Goal: Book appointment/travel/reservation

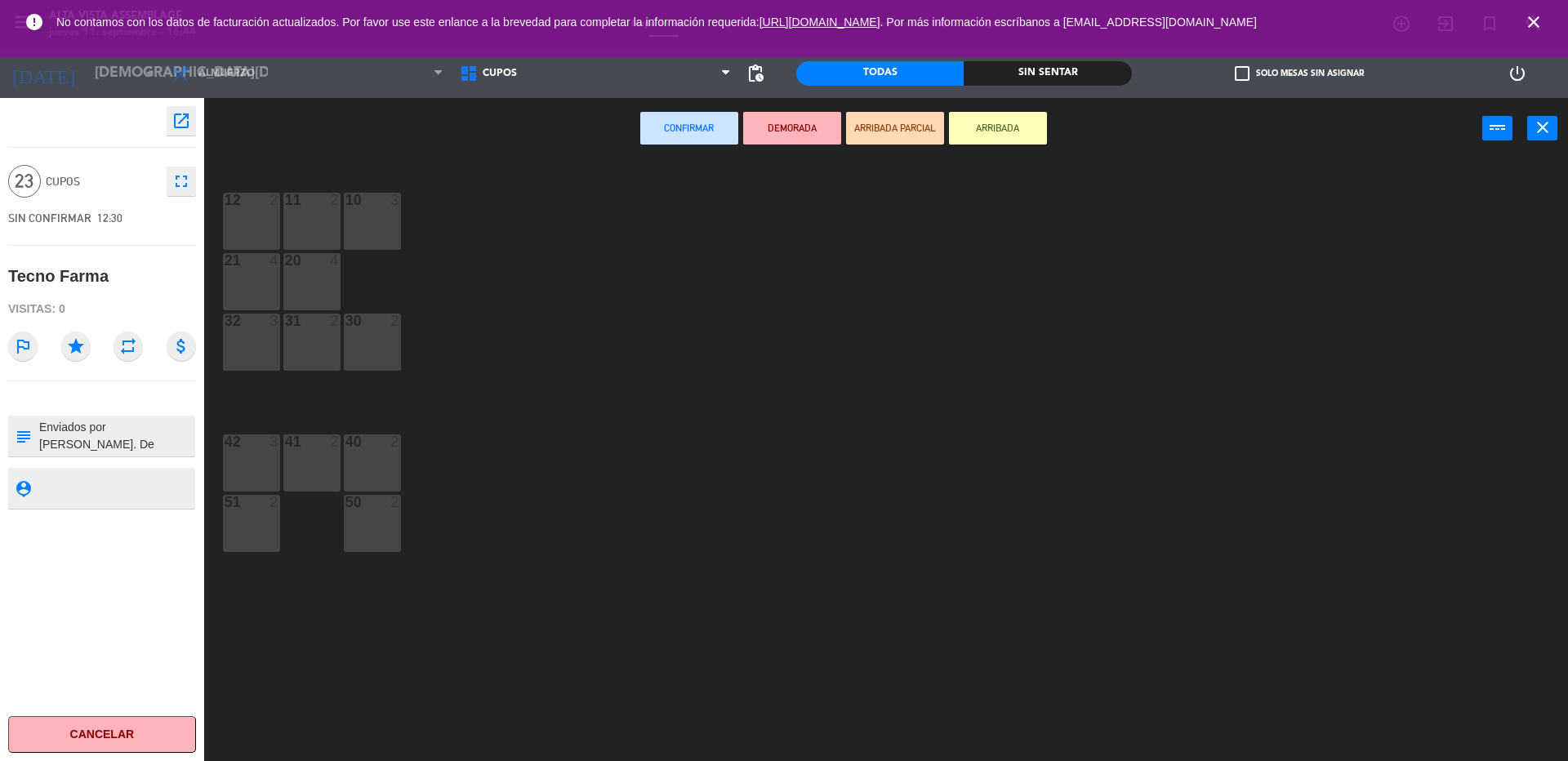
click at [1533, 28] on icon "close" at bounding box center [1534, 22] width 20 height 20
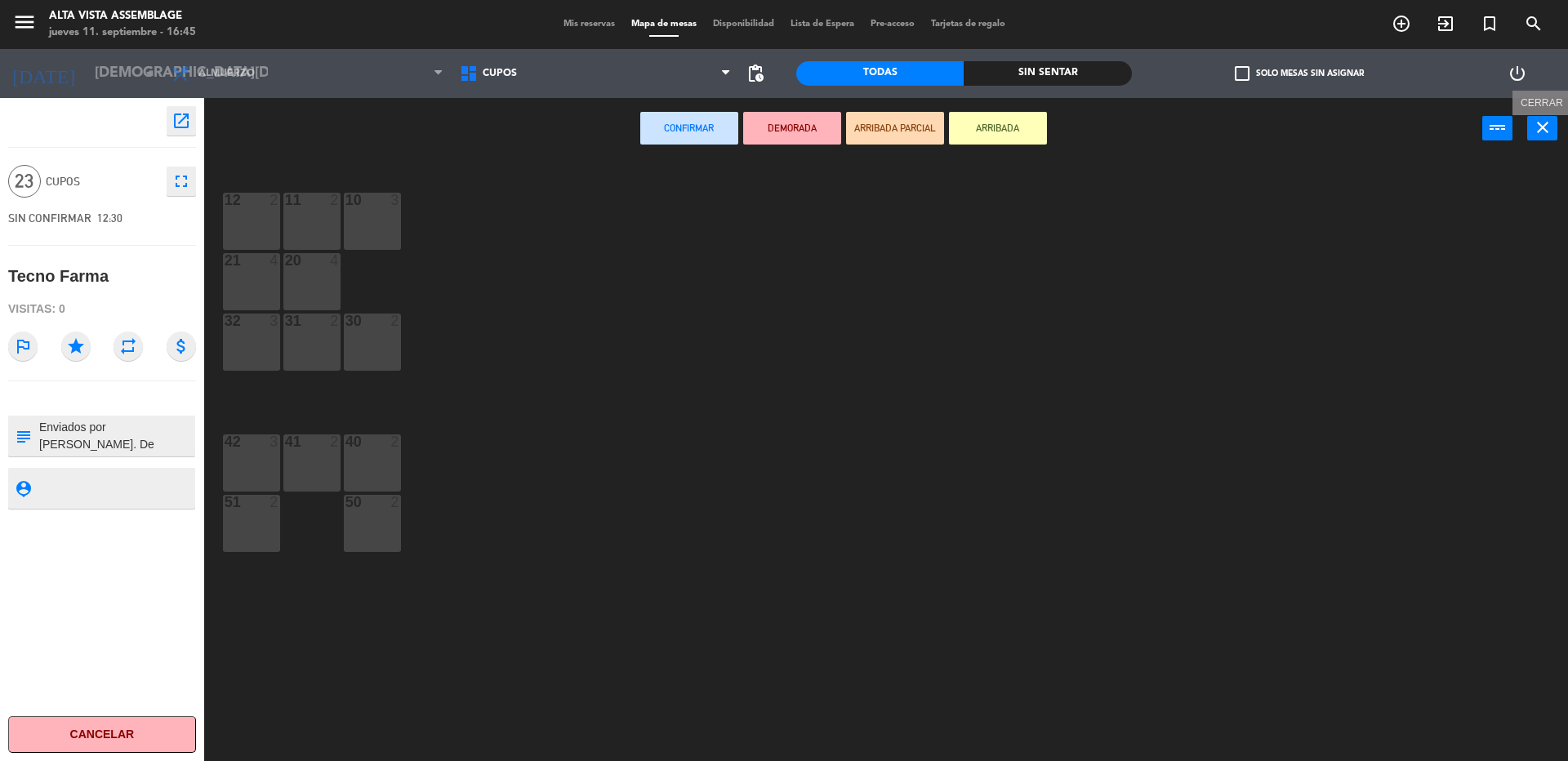
click at [1534, 128] on icon "close" at bounding box center [1542, 127] width 20 height 20
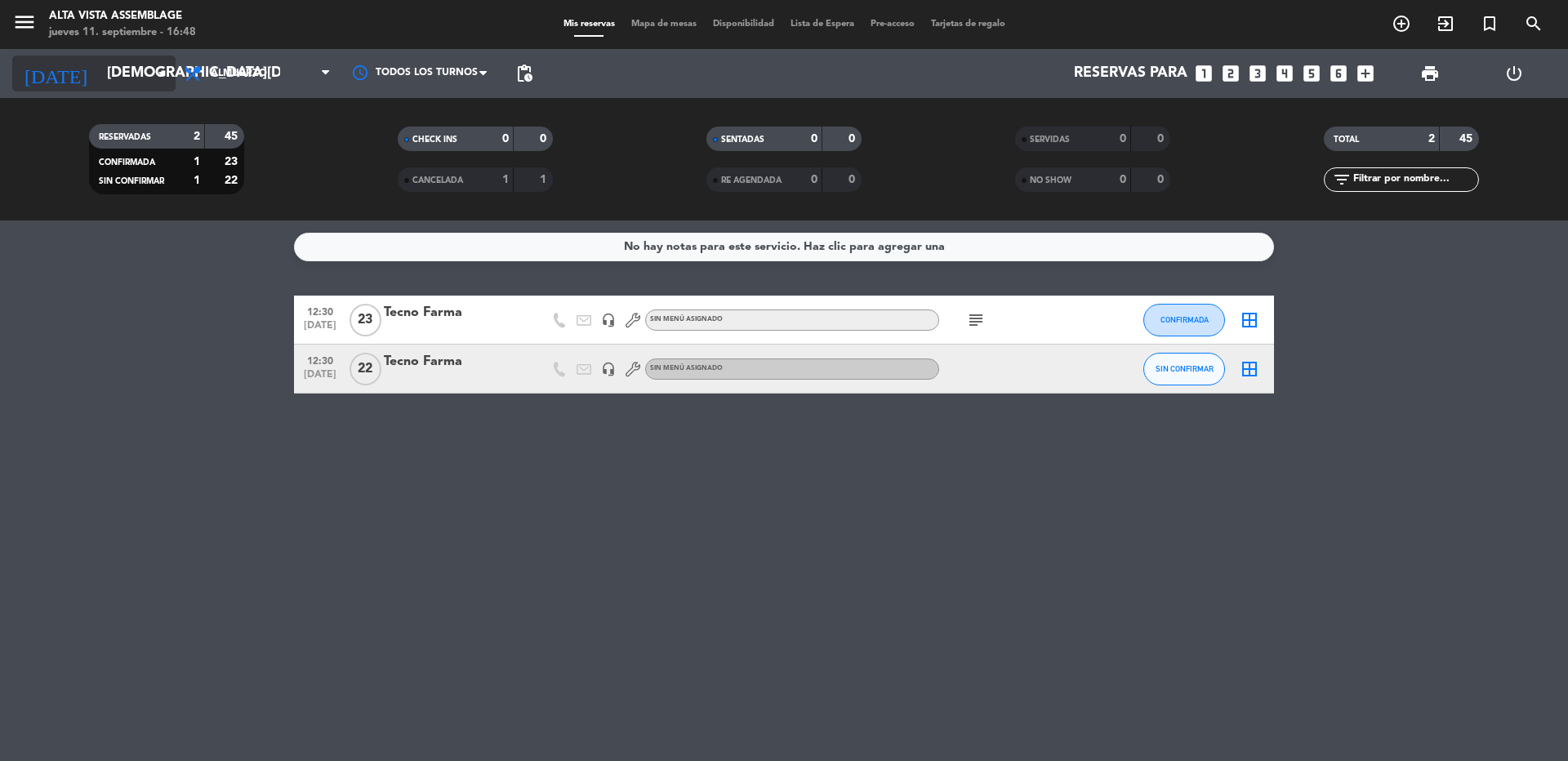
click at [99, 77] on input "[DEMOGRAPHIC_DATA][DATE]" at bounding box center [193, 73] width 189 height 32
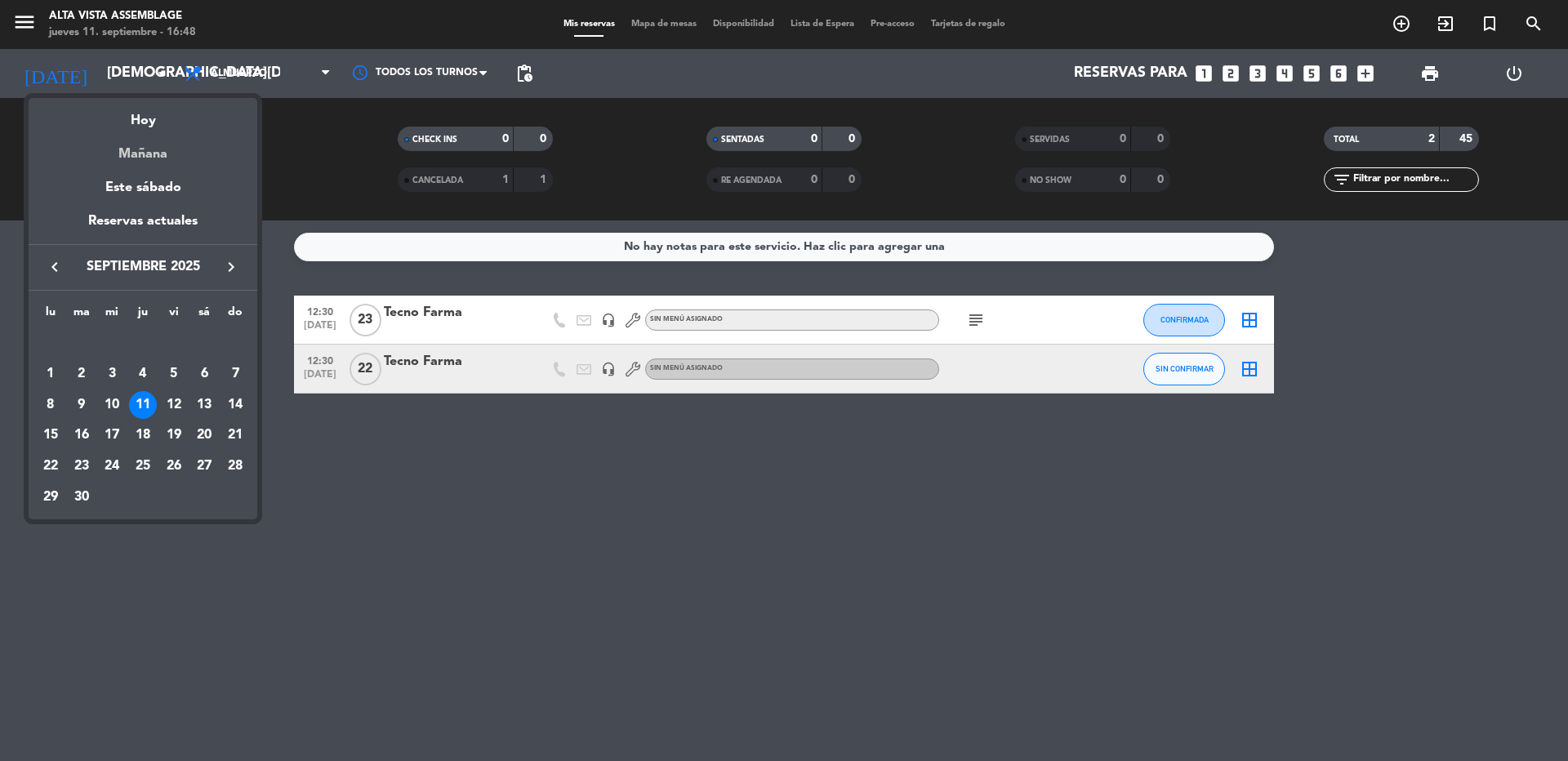
click at [134, 155] on div "Mañana" at bounding box center [142, 148] width 228 height 33
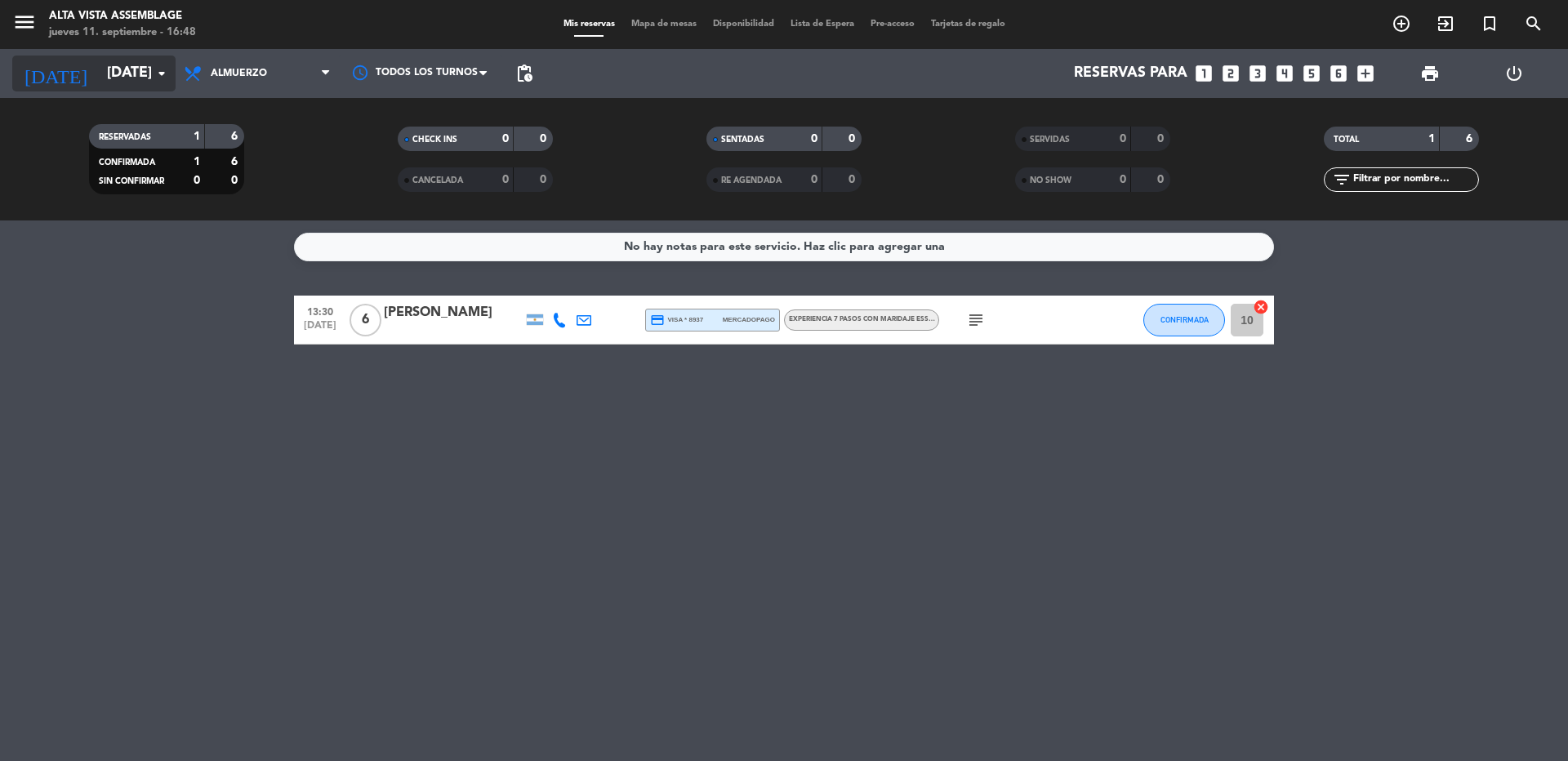
click at [105, 75] on input "[DATE]" at bounding box center [193, 73] width 189 height 32
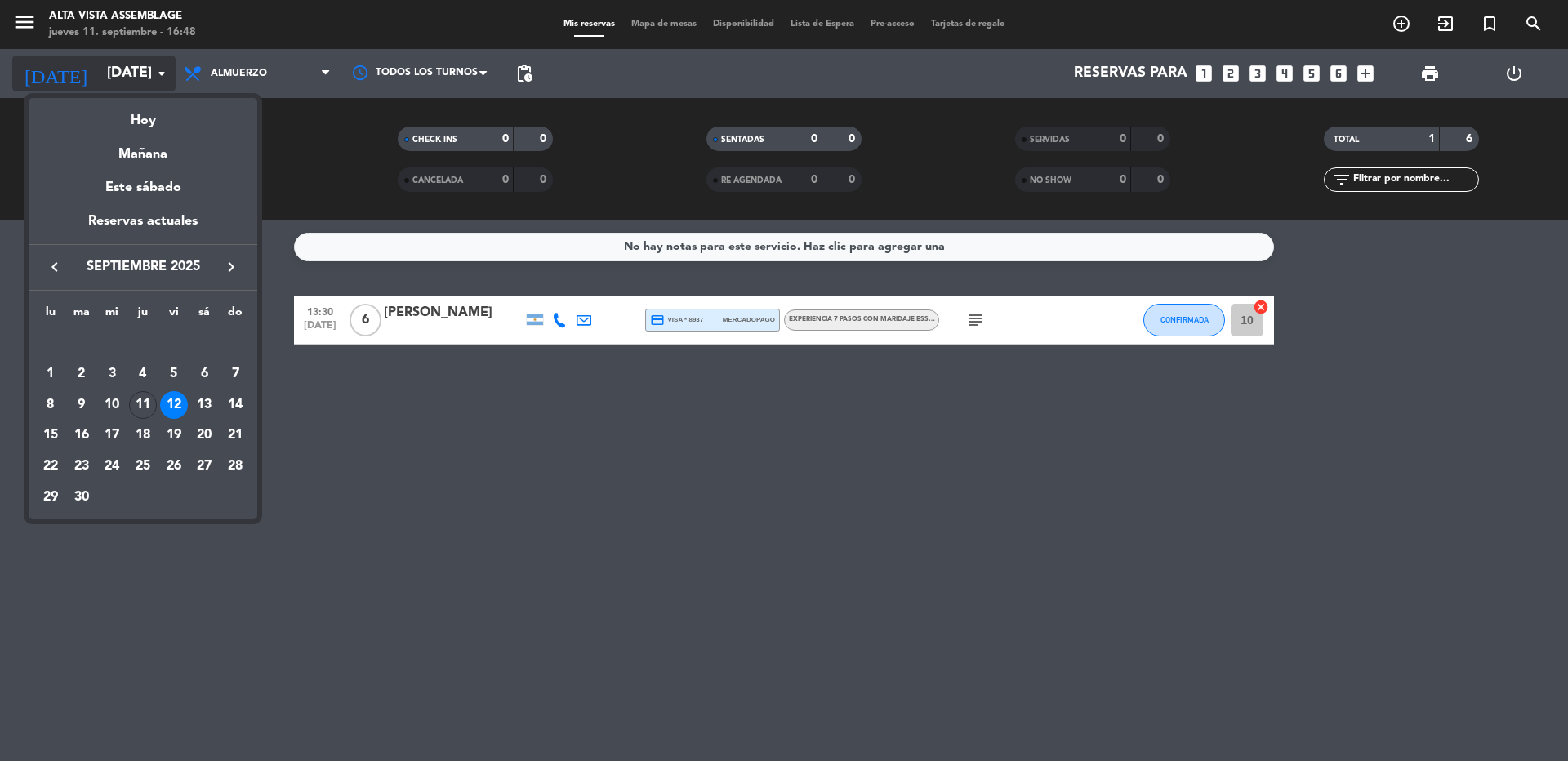
click at [105, 75] on div at bounding box center [784, 380] width 1568 height 761
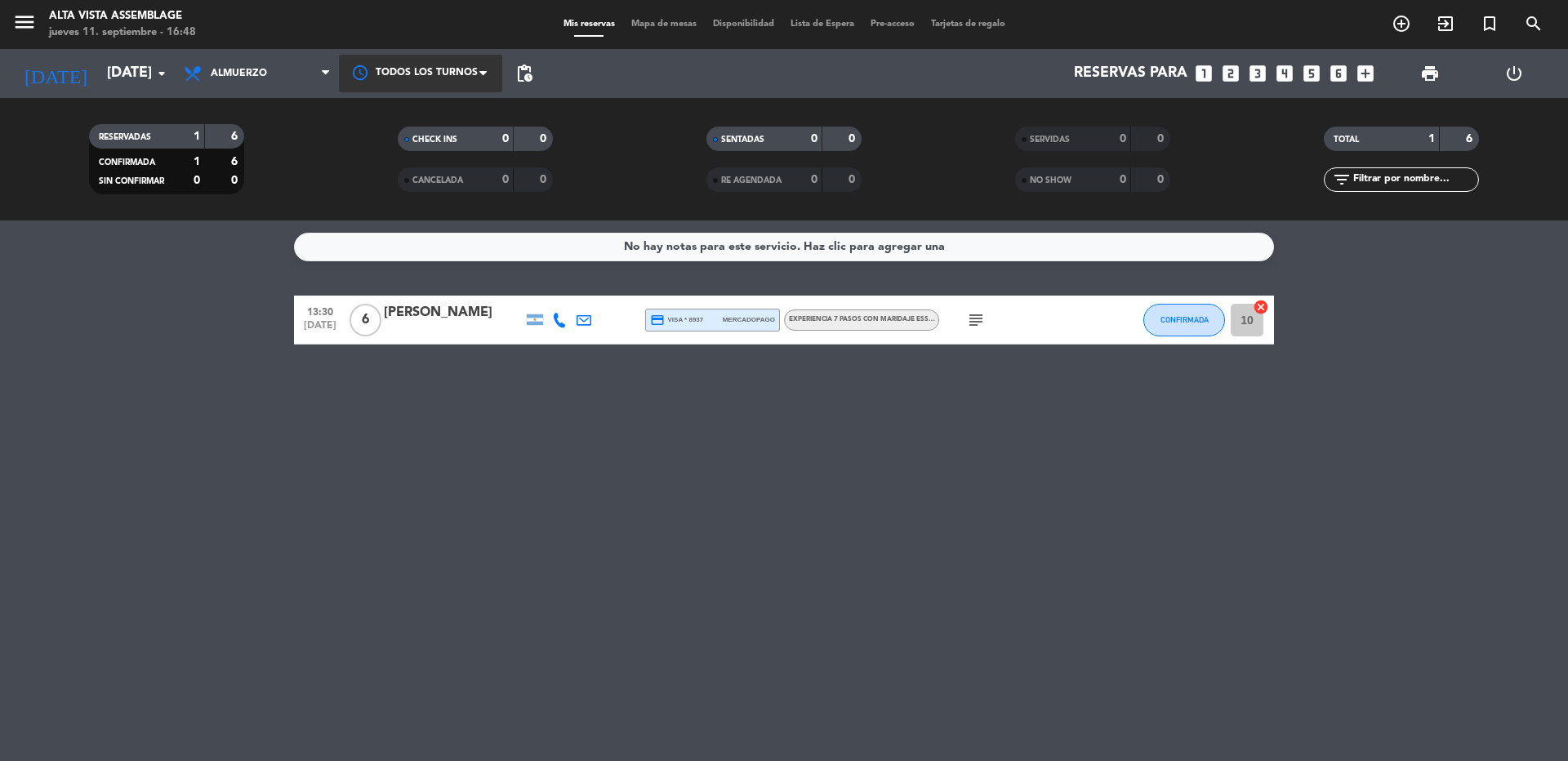
click at [440, 71] on div at bounding box center [421, 73] width 163 height 37
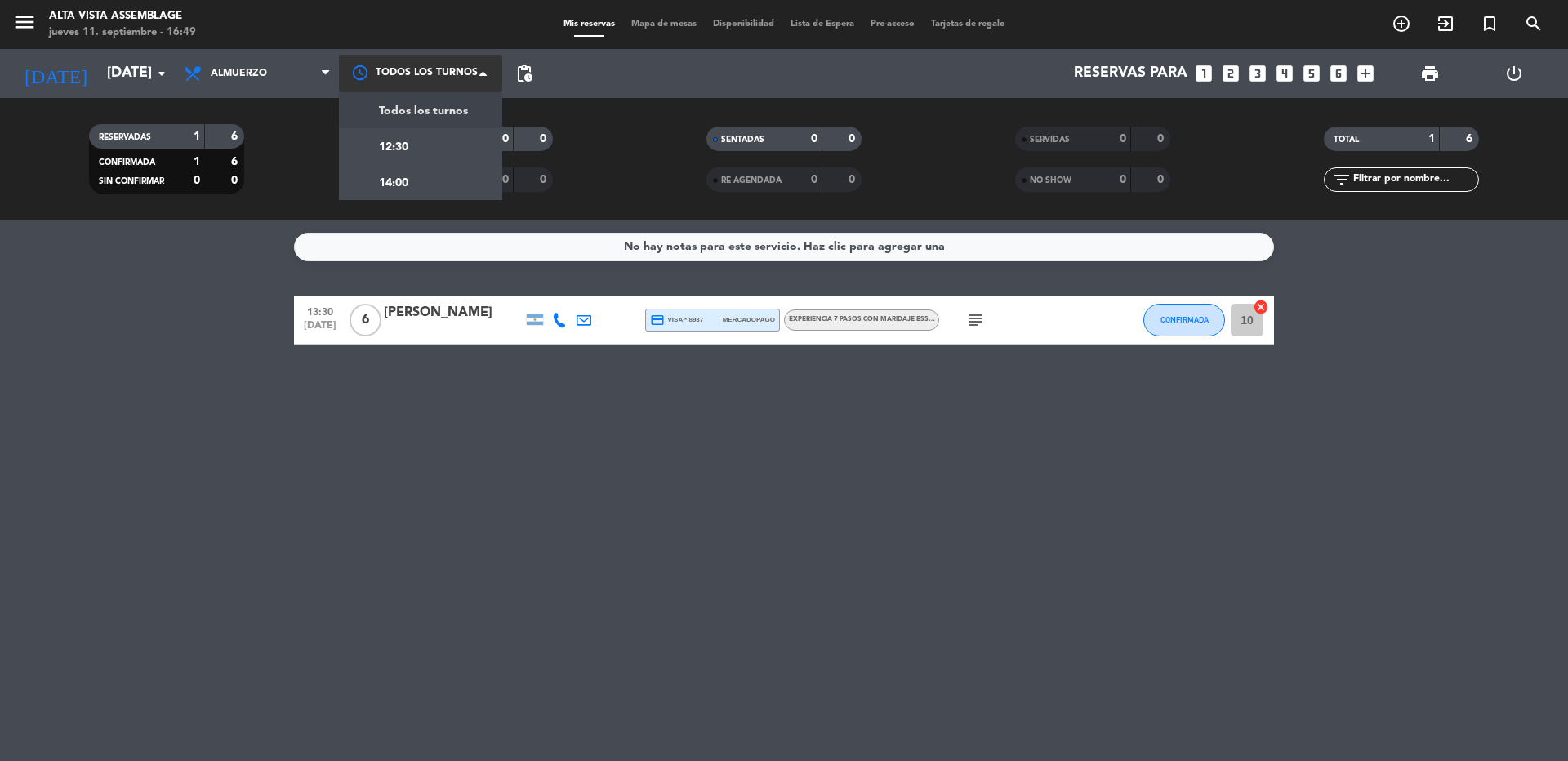
click at [444, 112] on span "Todos los turnos" at bounding box center [424, 112] width 89 height 19
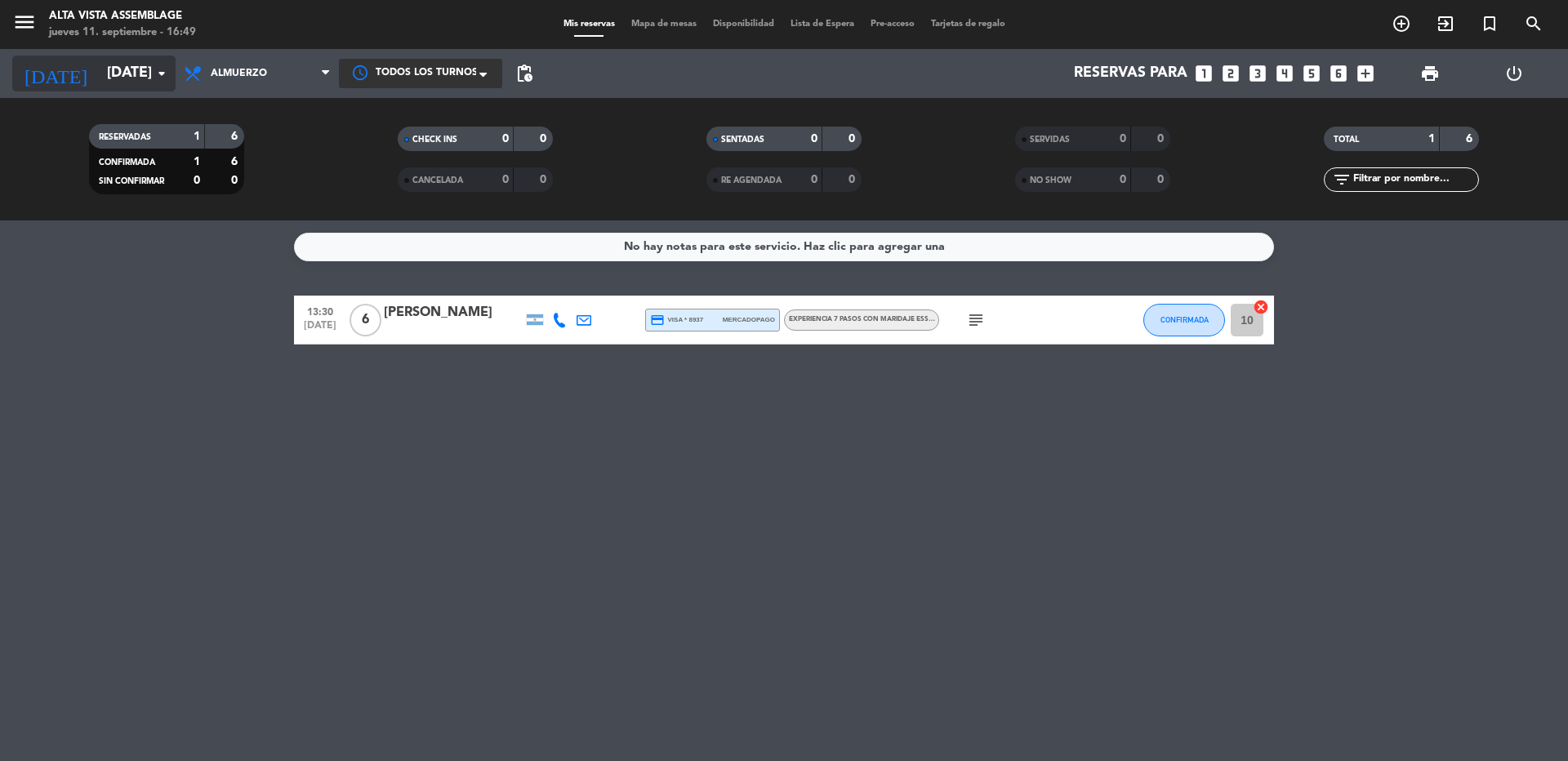
click at [99, 80] on input "[DATE]" at bounding box center [193, 73] width 189 height 32
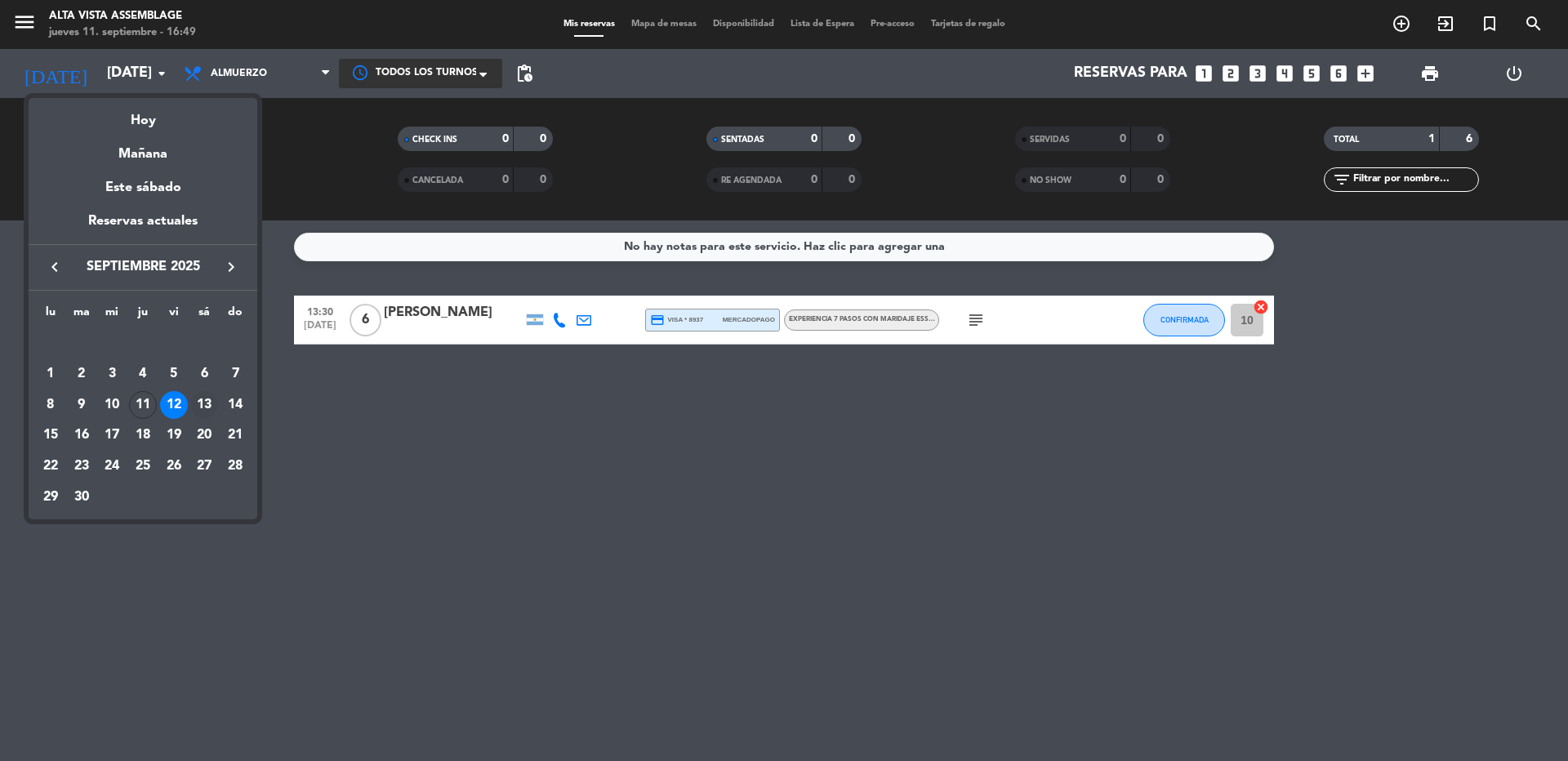
click at [205, 400] on div "13" at bounding box center [204, 405] width 27 height 27
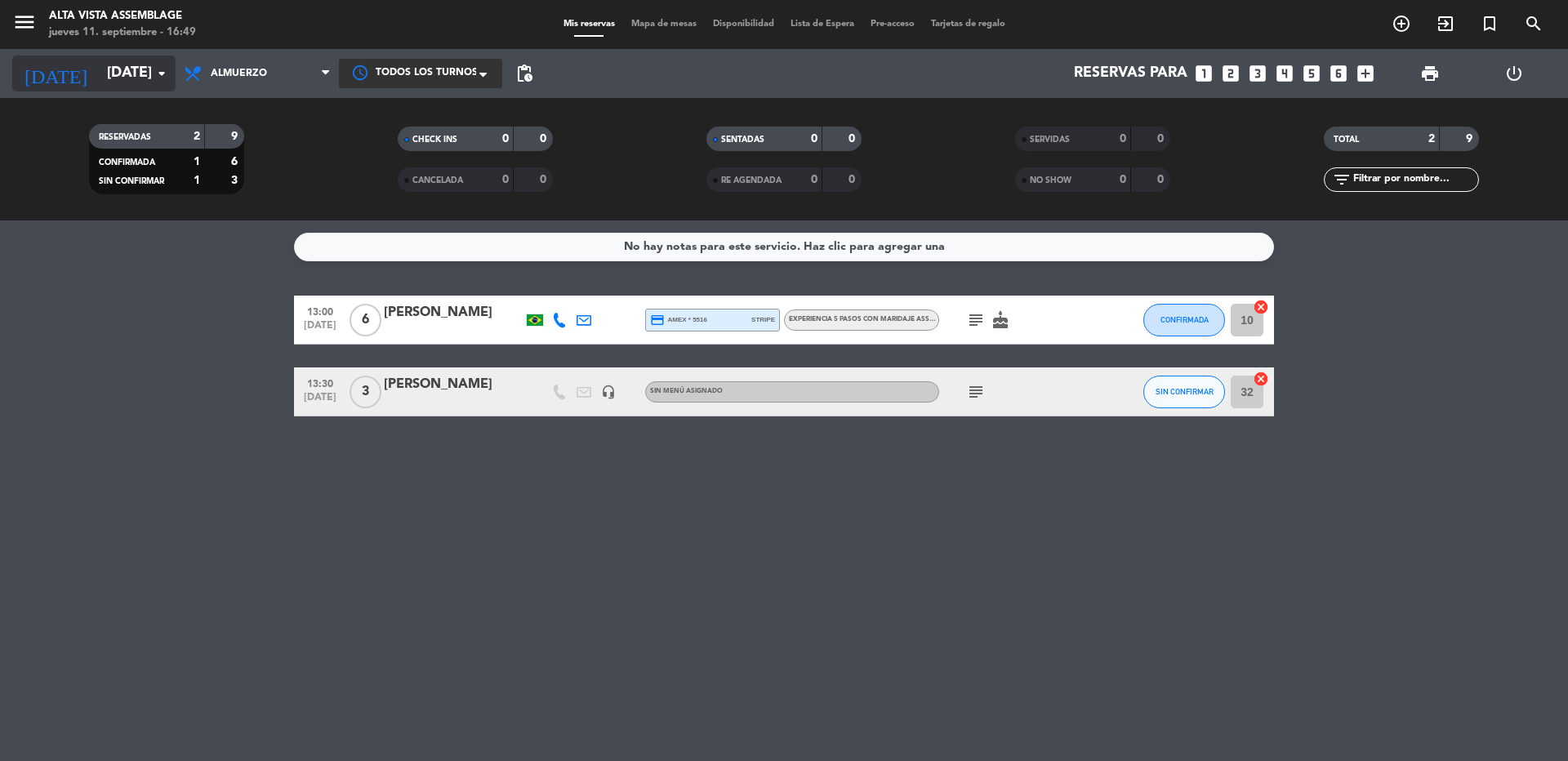
click at [99, 75] on input "[DATE]" at bounding box center [193, 73] width 189 height 32
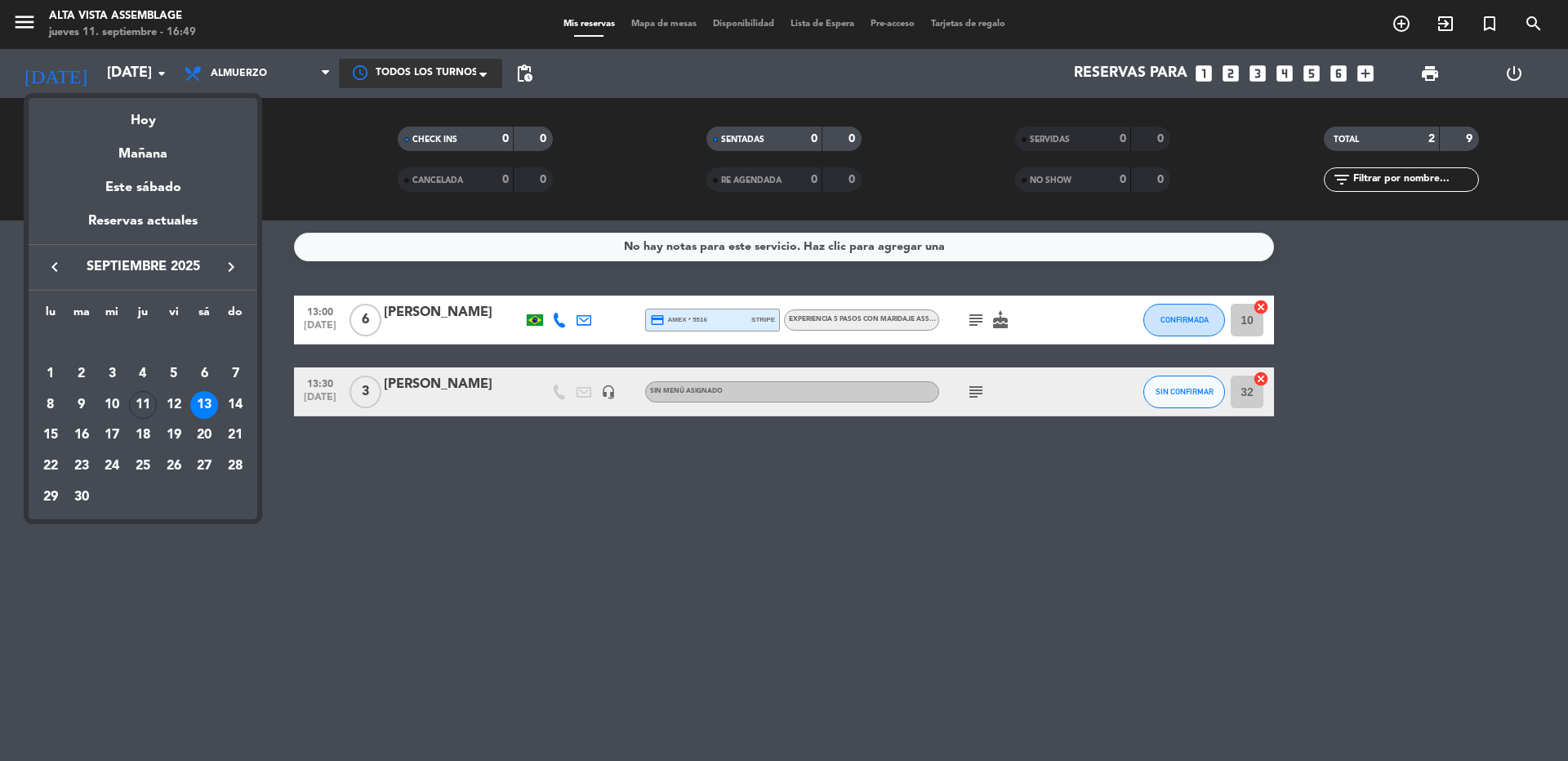
click at [210, 398] on div "13" at bounding box center [204, 405] width 27 height 27
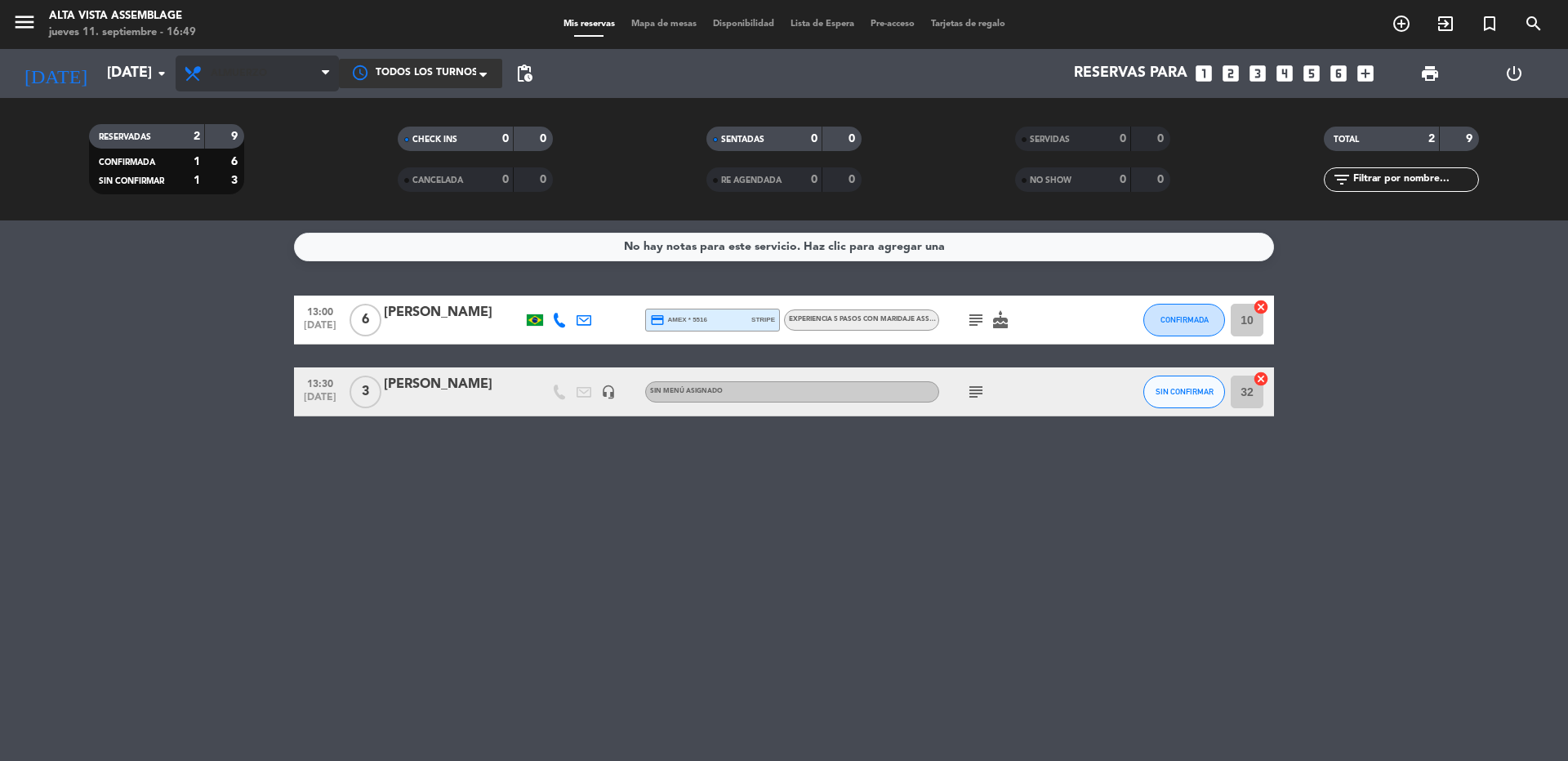
click at [269, 68] on span "Almuerzo" at bounding box center [257, 74] width 163 height 36
click at [233, 215] on div "menu Alta Vista Assemblage [DATE] 11. septiembre - 16:49 Mis reservas Mapa de m…" at bounding box center [784, 110] width 1568 height 221
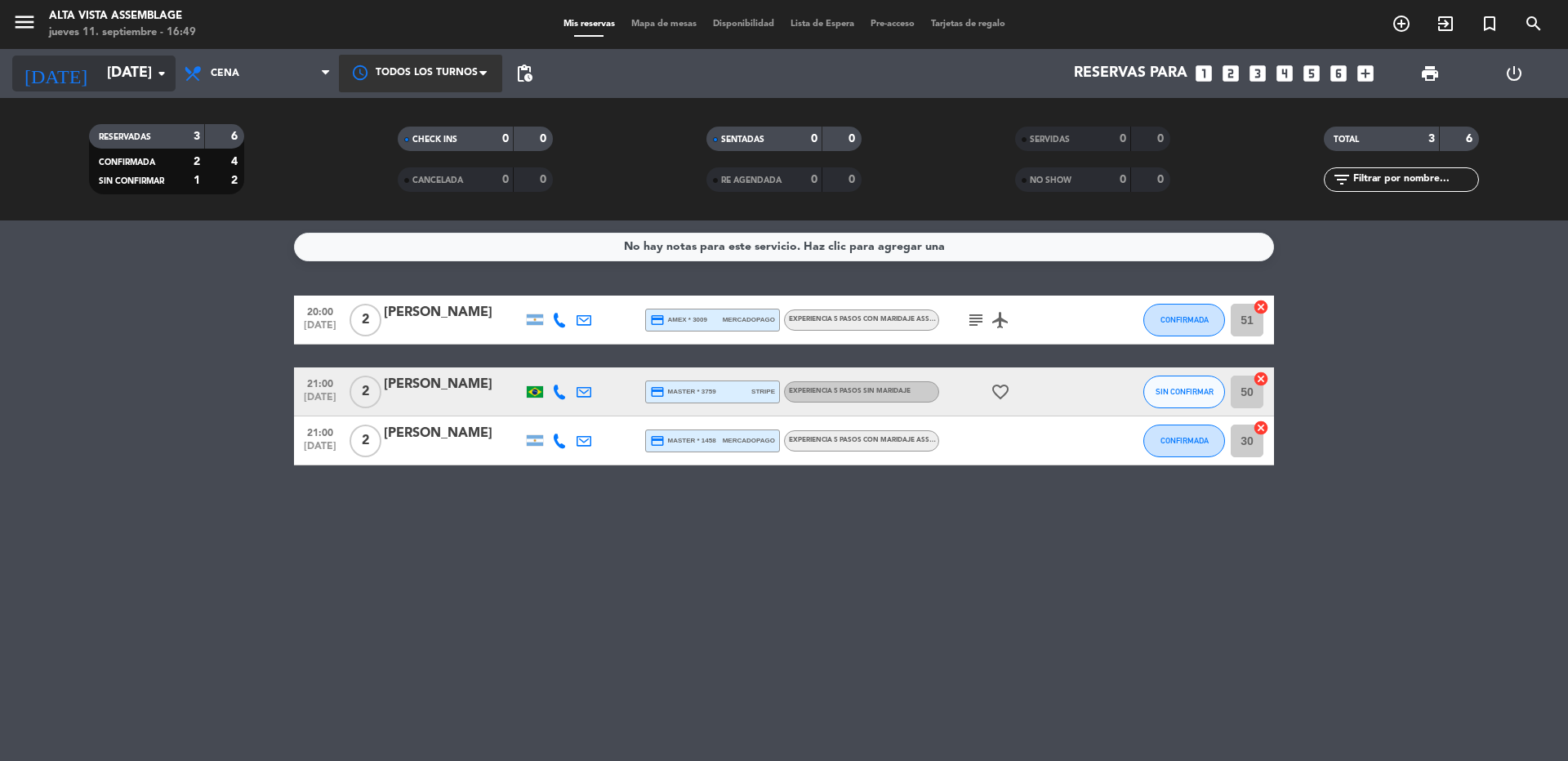
click at [99, 69] on input "[DATE]" at bounding box center [193, 73] width 189 height 32
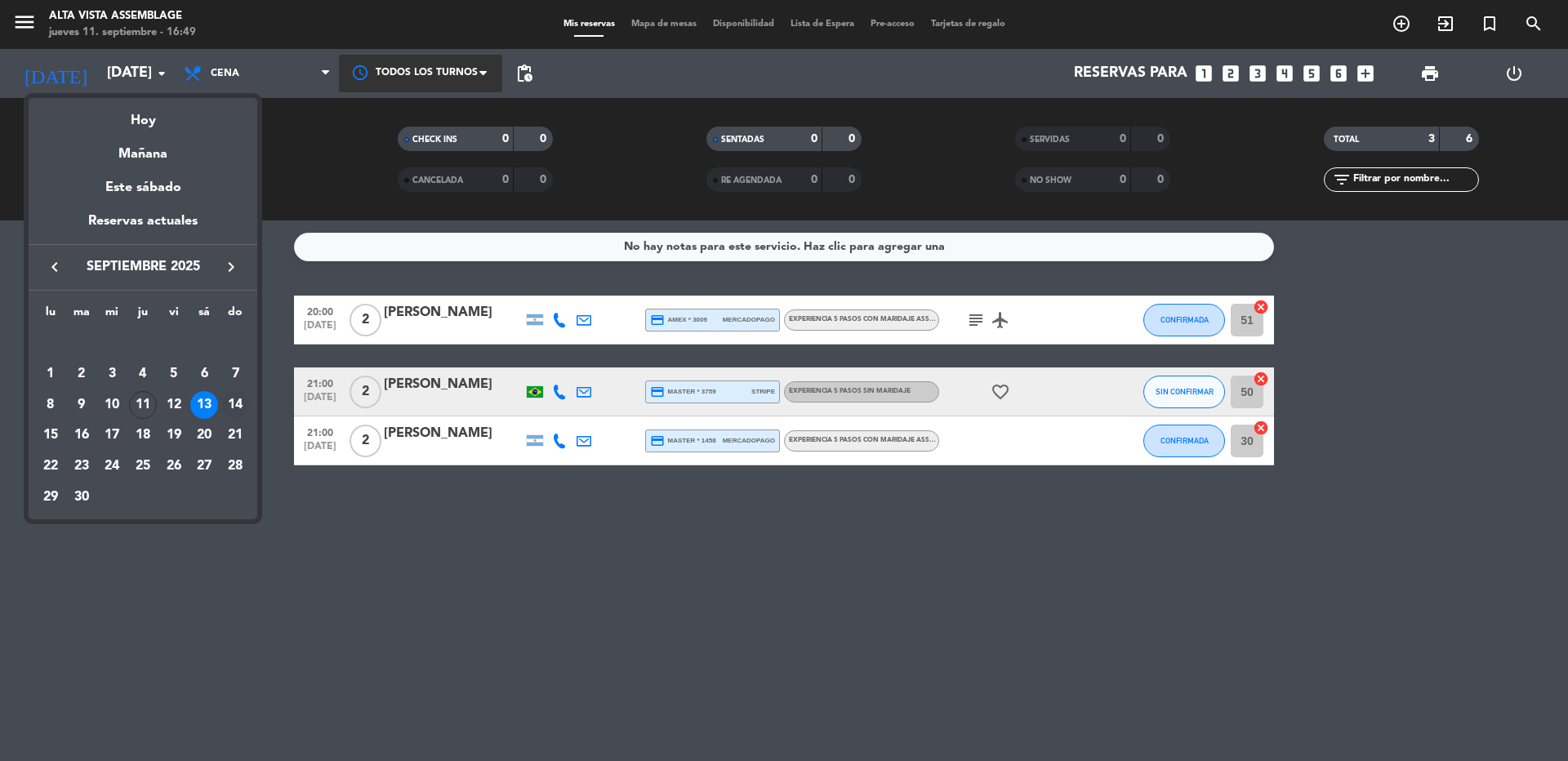
click at [234, 401] on div "14" at bounding box center [235, 405] width 27 height 27
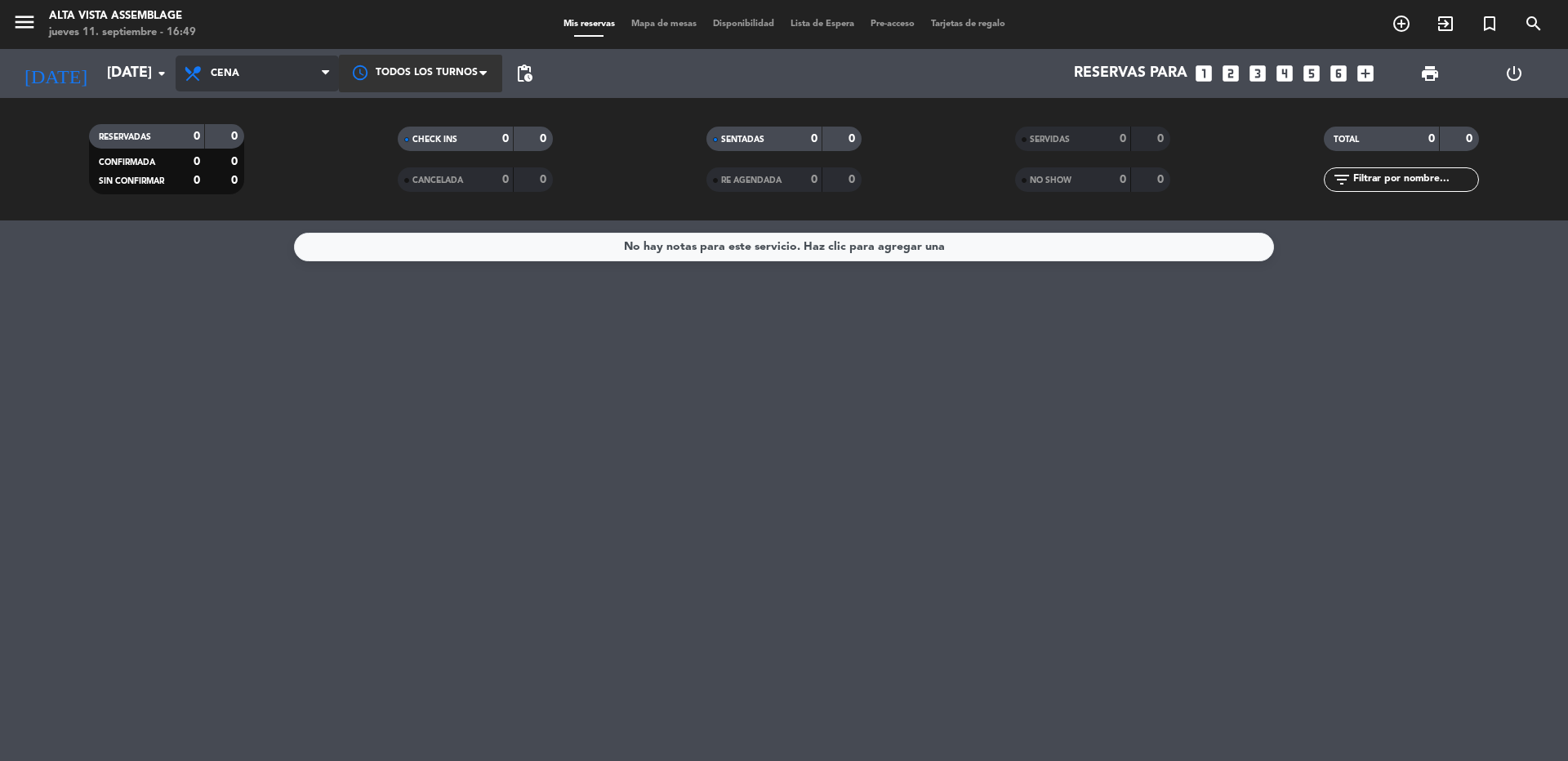
drag, startPoint x: 220, startPoint y: 80, endPoint x: 231, endPoint y: 109, distance: 31.0
click at [221, 80] on span "Cena" at bounding box center [257, 74] width 163 height 36
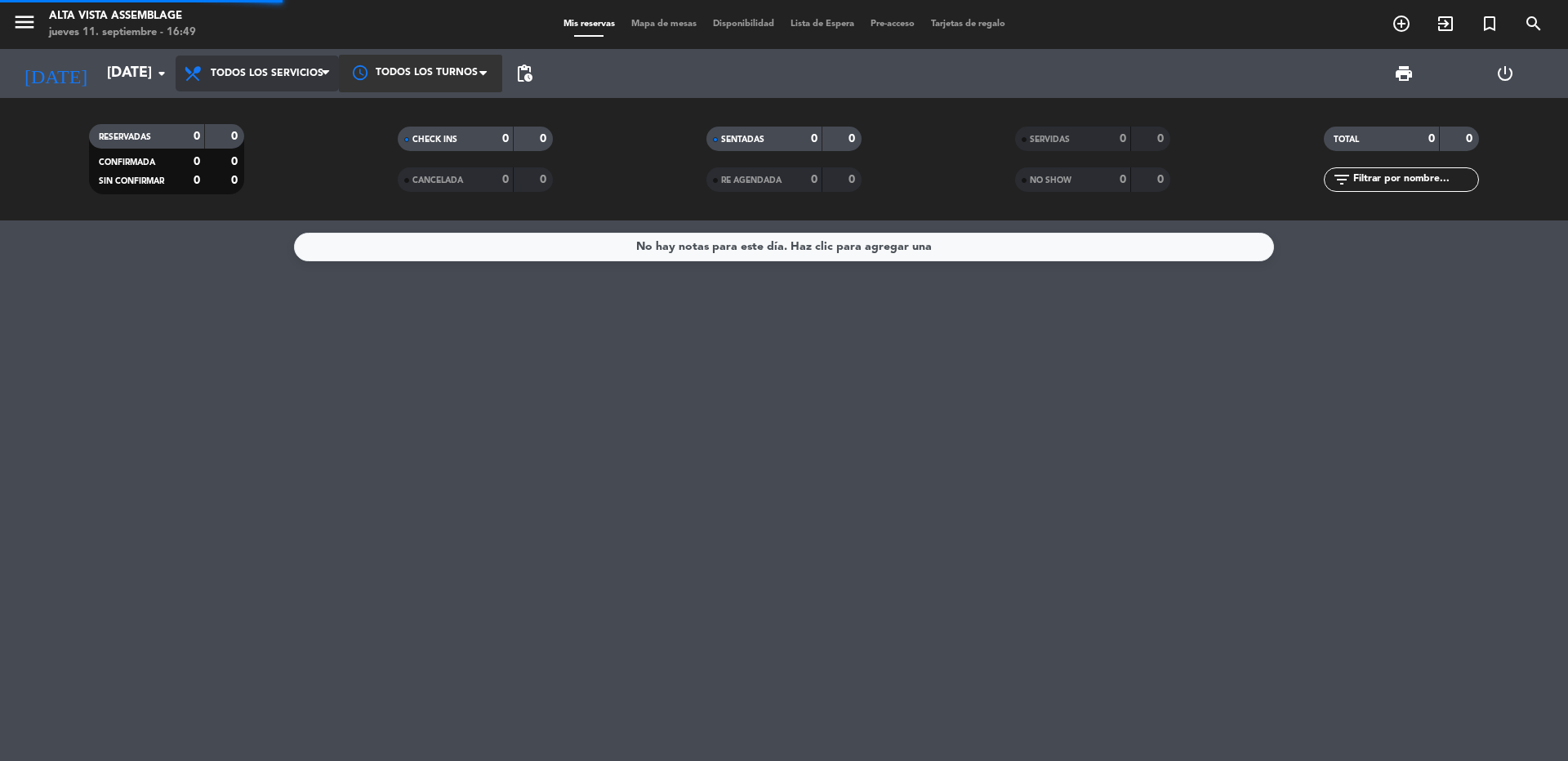
click at [225, 105] on div "menu Alta Vista Assemblage [DATE] 11. septiembre - 16:49 Mis reservas Mapa de m…" at bounding box center [784, 110] width 1568 height 221
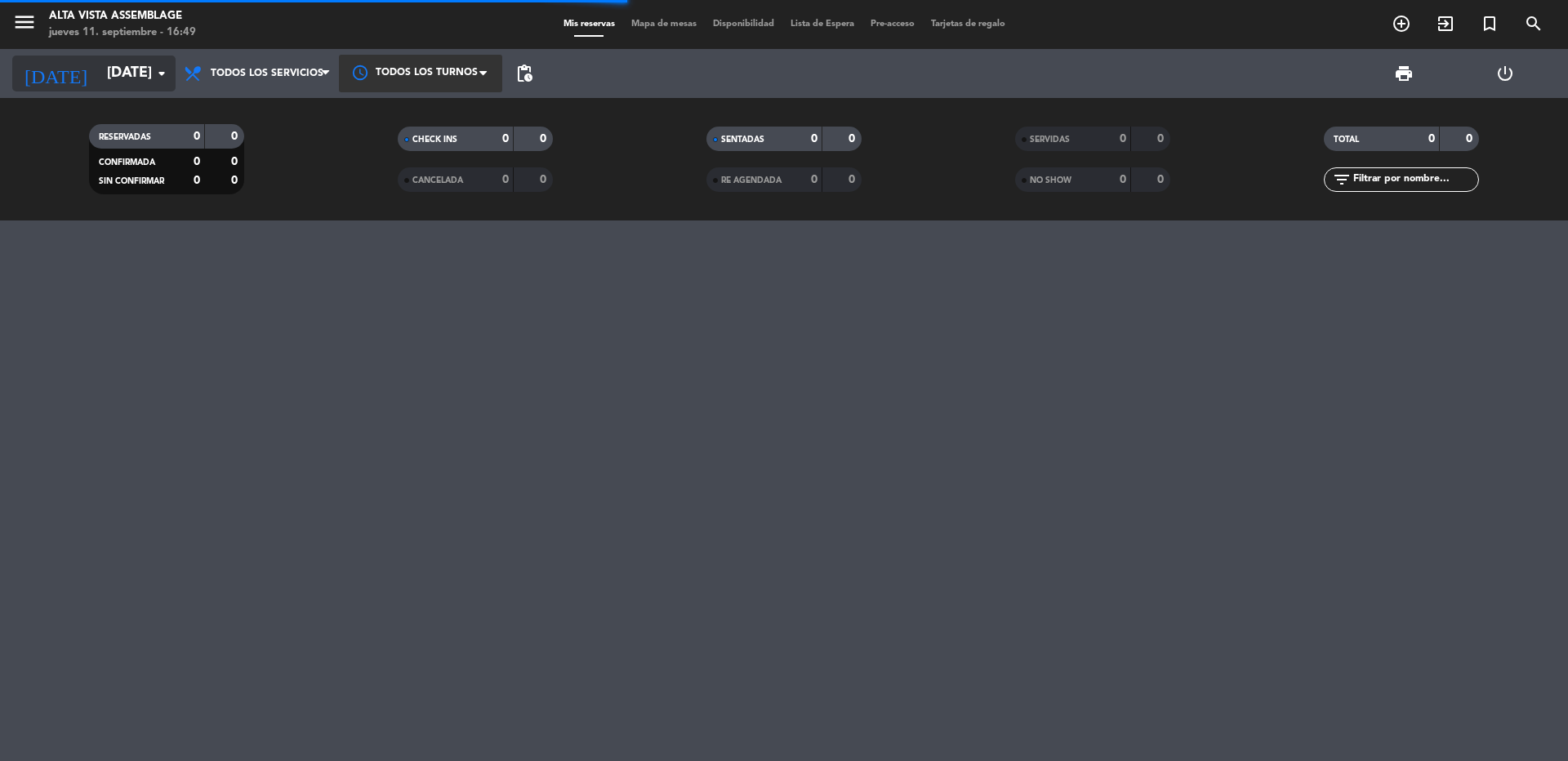
click at [107, 76] on input "[DATE]" at bounding box center [193, 73] width 189 height 32
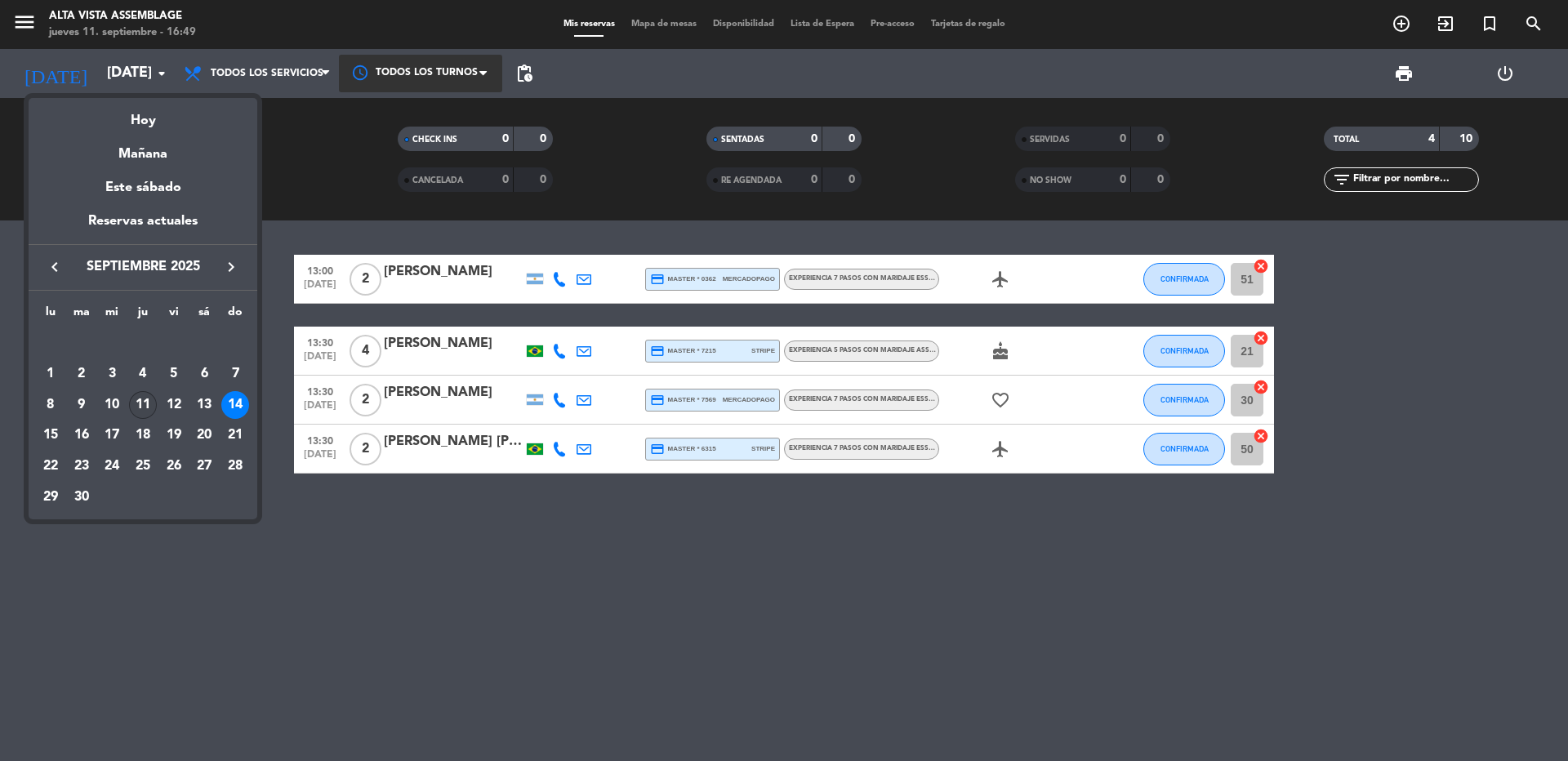
click at [139, 400] on div "11" at bounding box center [142, 405] width 27 height 27
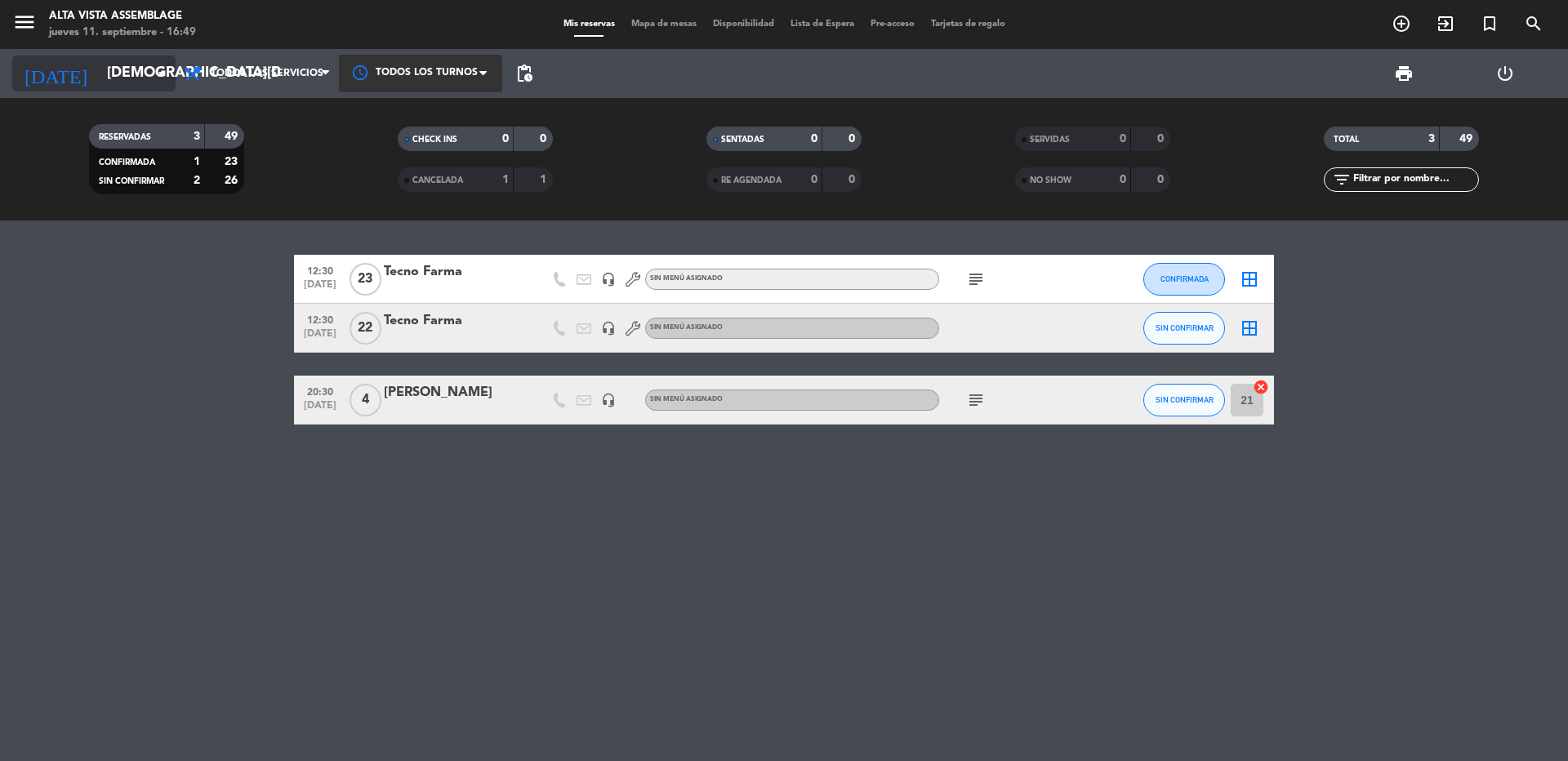
click at [99, 80] on input "[DEMOGRAPHIC_DATA][DATE]" at bounding box center [193, 73] width 189 height 32
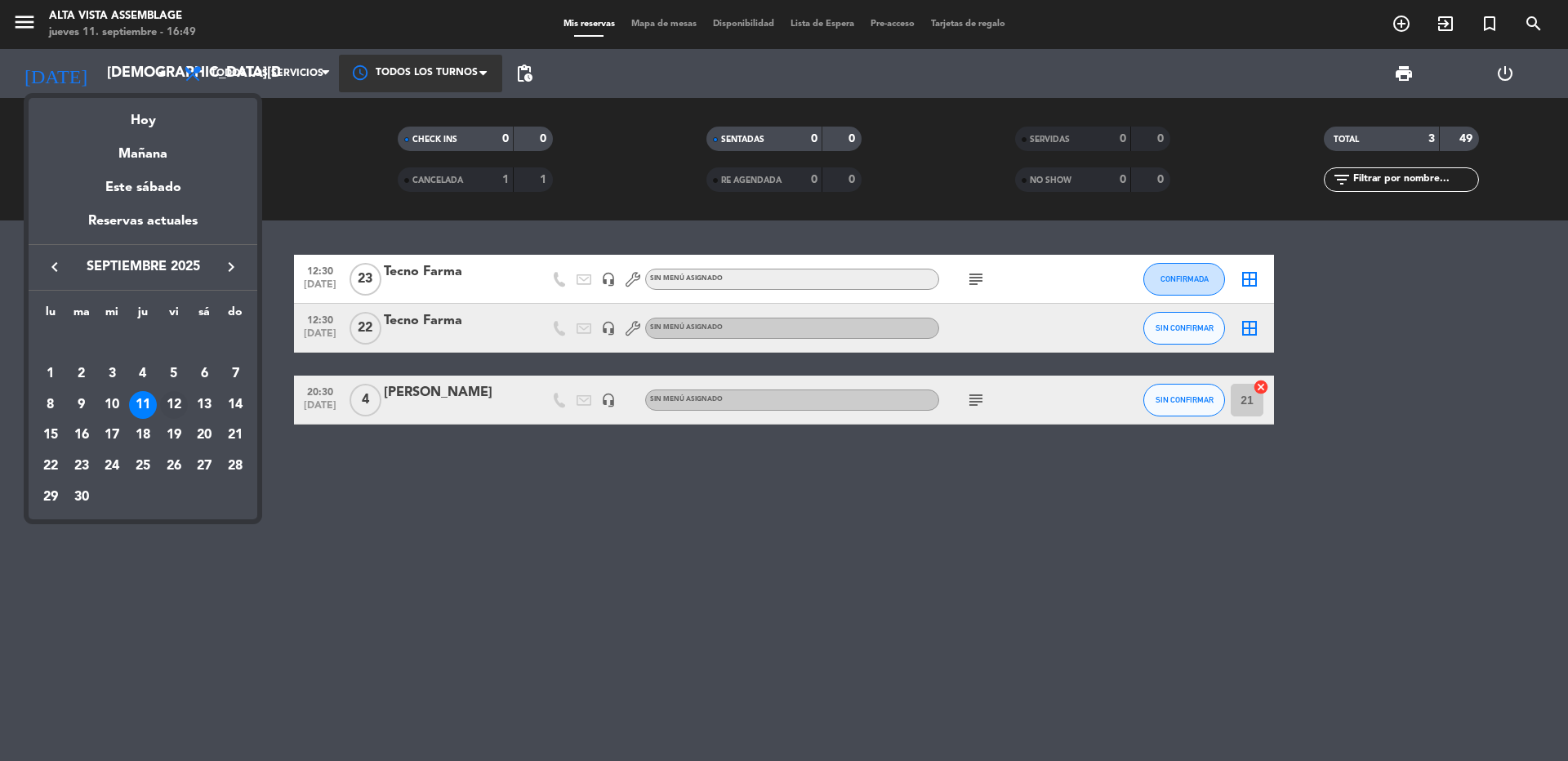
click at [169, 406] on div "12" at bounding box center [173, 405] width 27 height 27
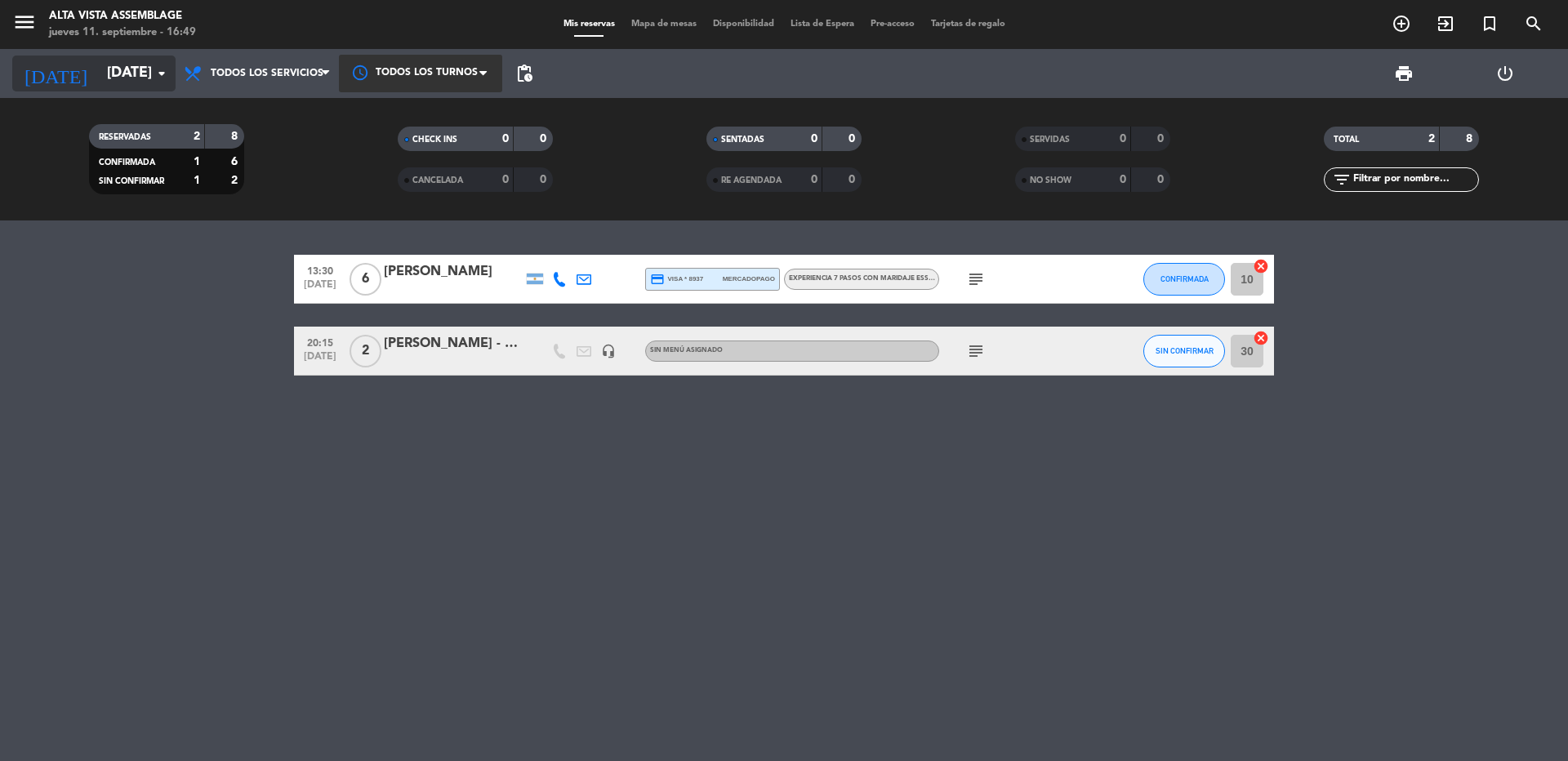
click at [99, 70] on input "[DATE]" at bounding box center [193, 73] width 189 height 32
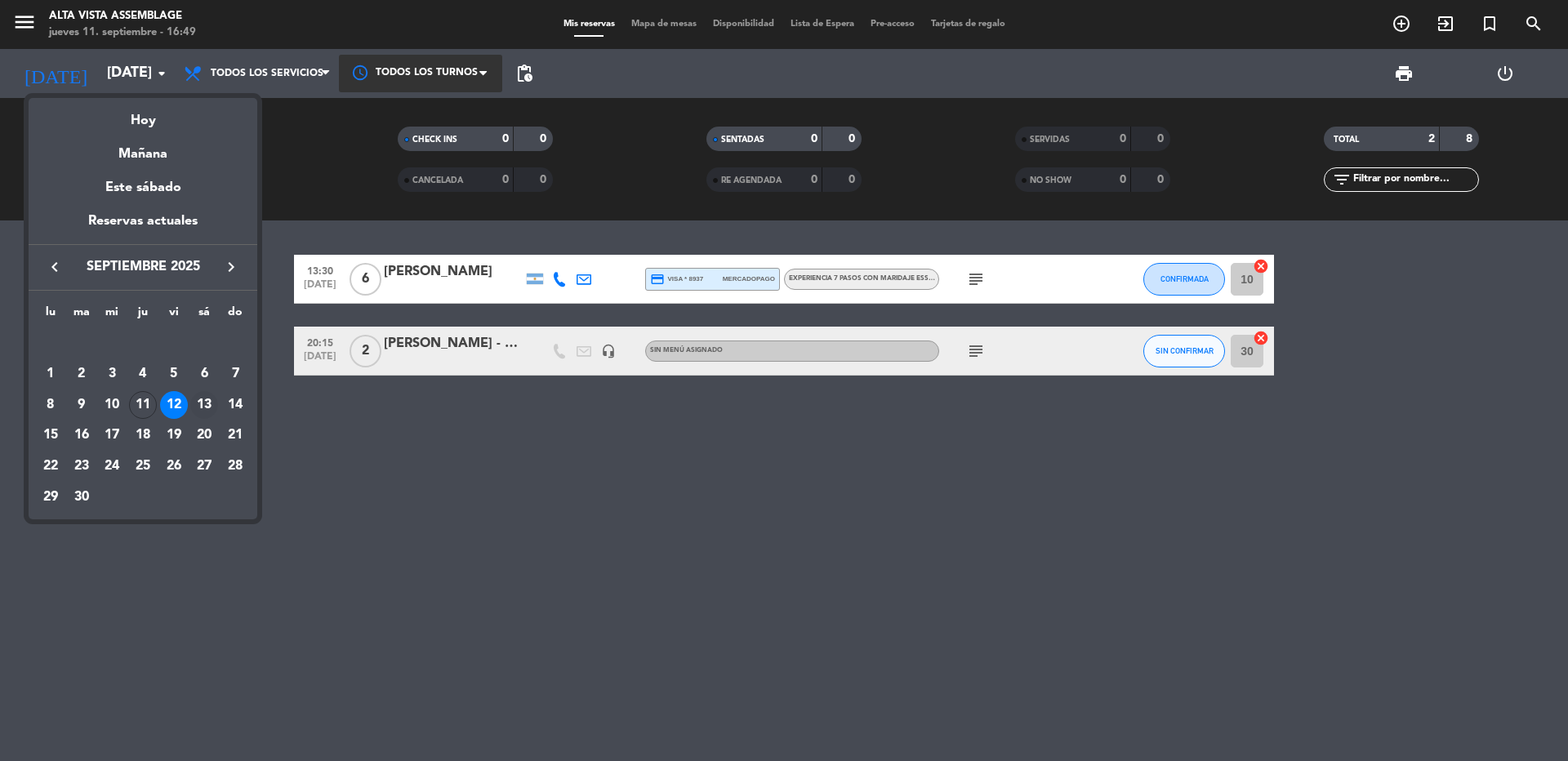
click at [198, 407] on div "13" at bounding box center [204, 405] width 27 height 27
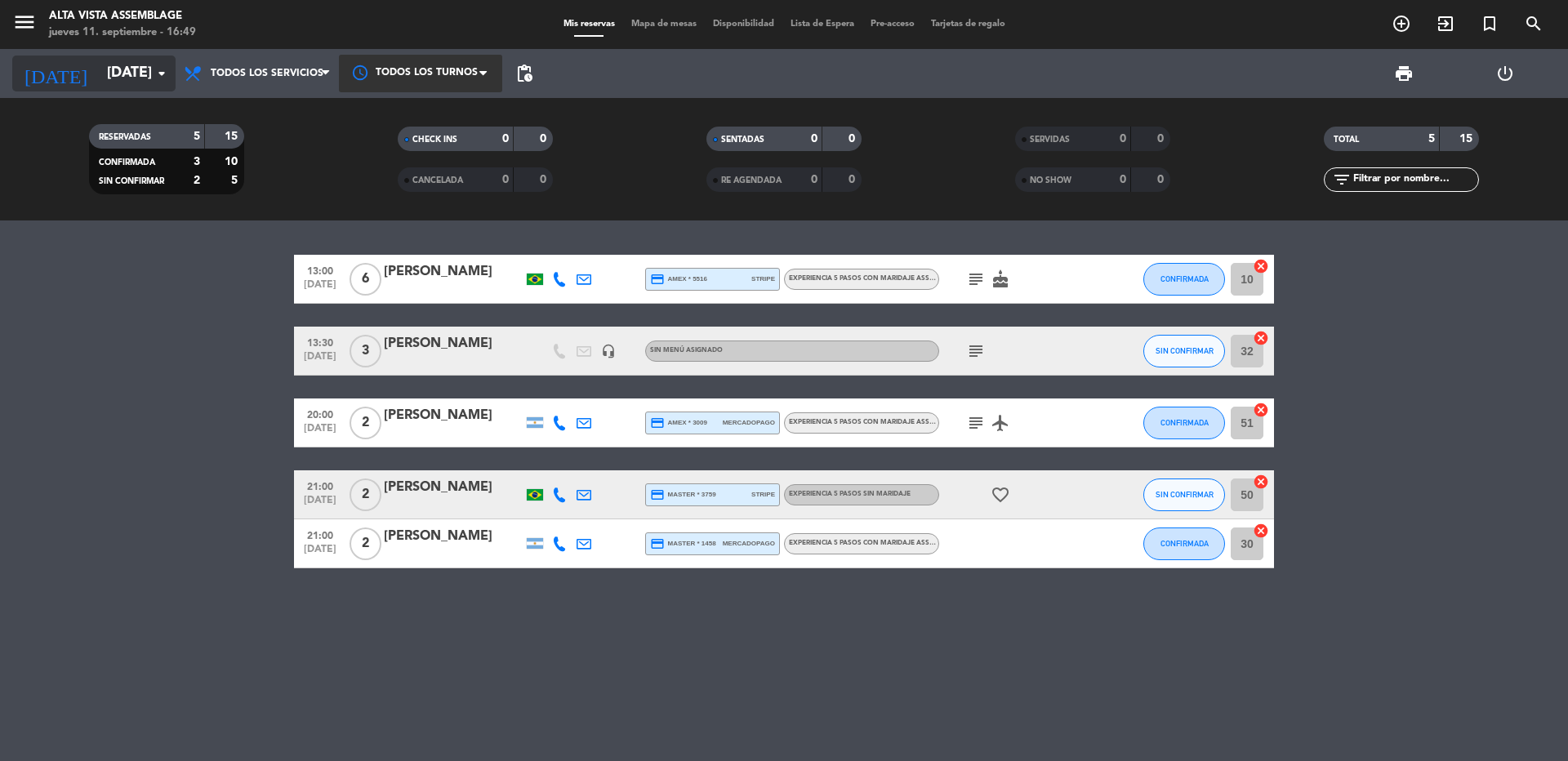
click at [135, 82] on input "[DATE]" at bounding box center [193, 73] width 189 height 32
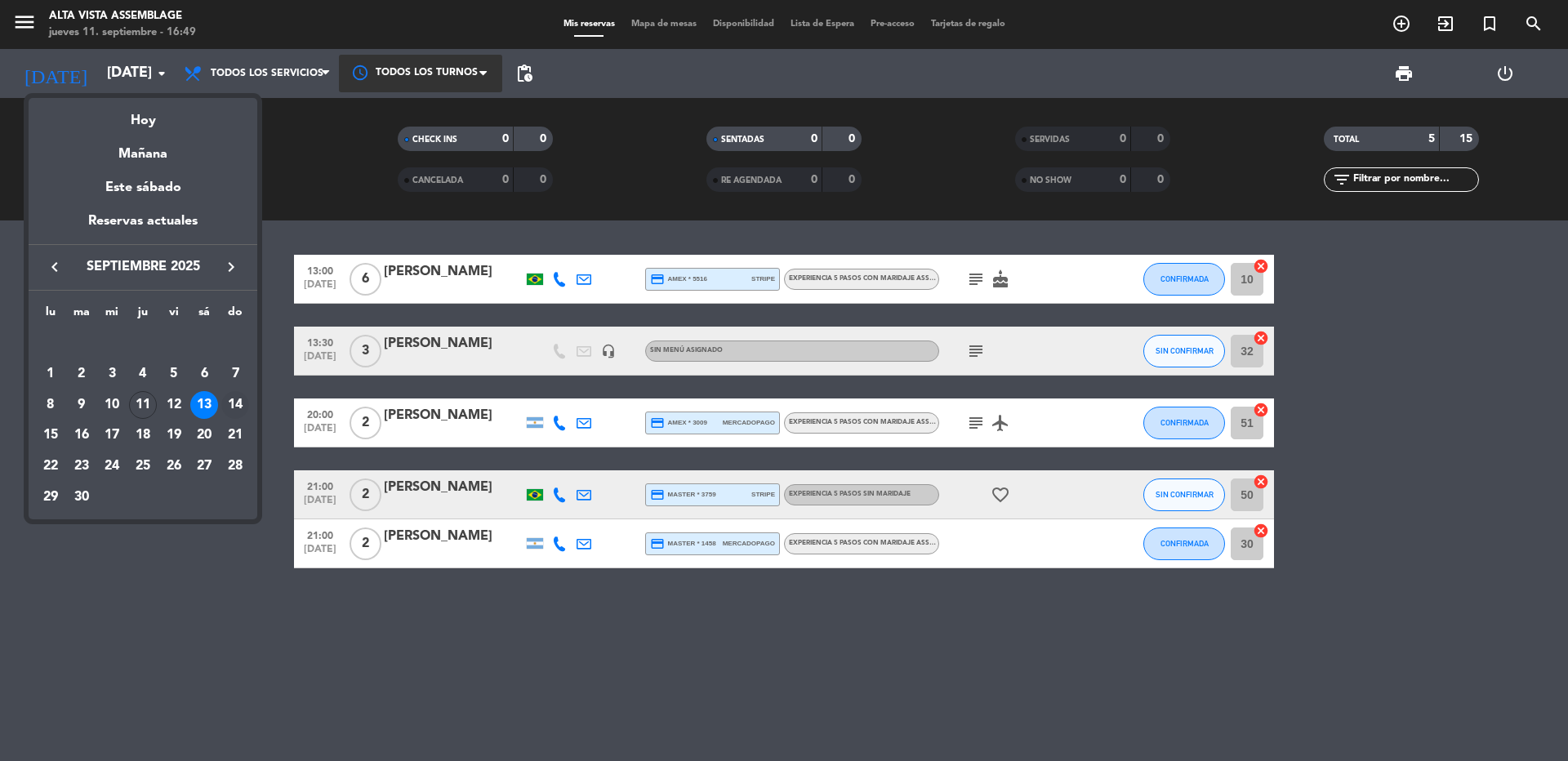
click at [240, 403] on div "14" at bounding box center [235, 405] width 27 height 27
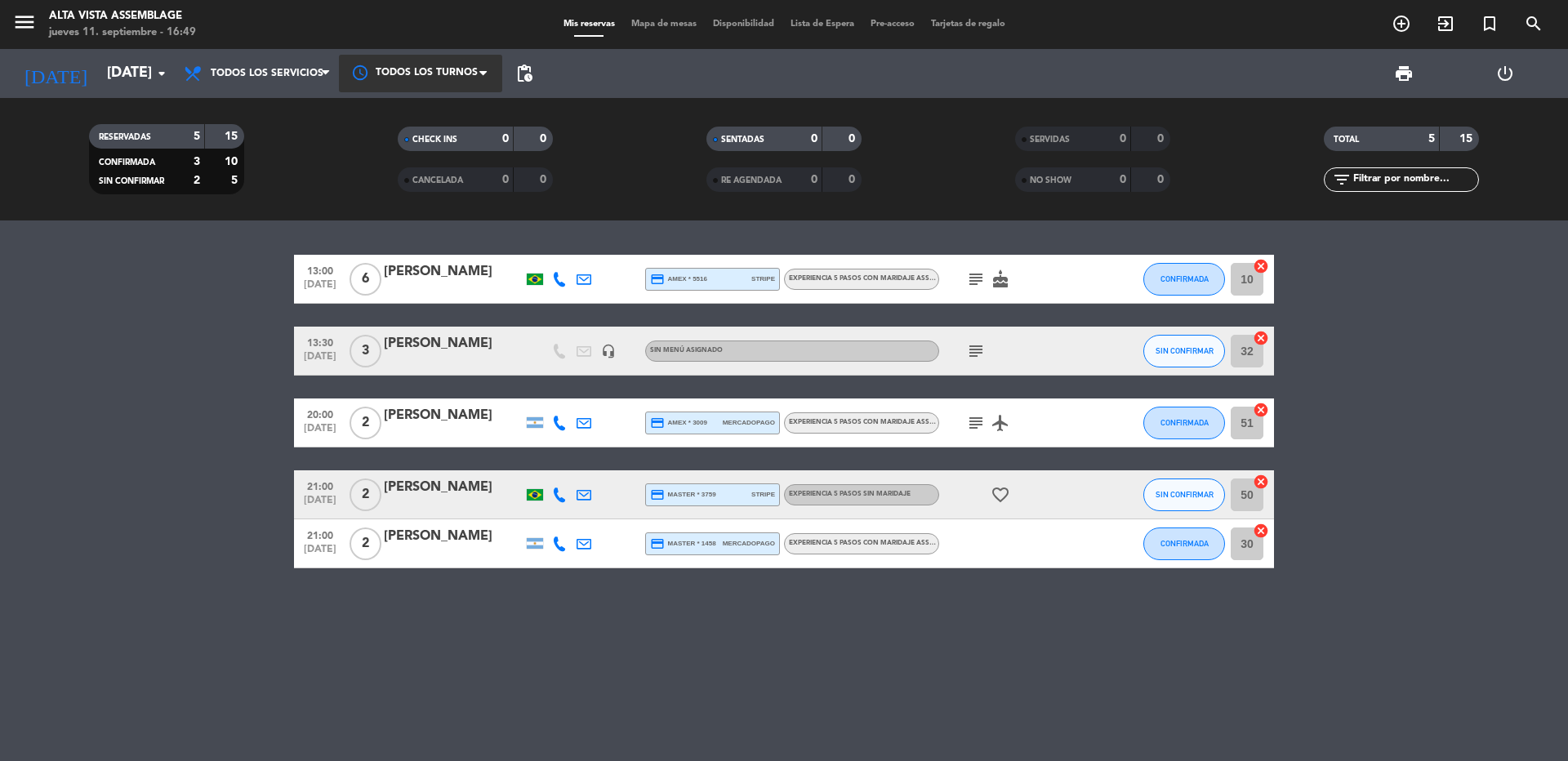
type input "[DATE]"
